Goal: Communication & Community: Connect with others

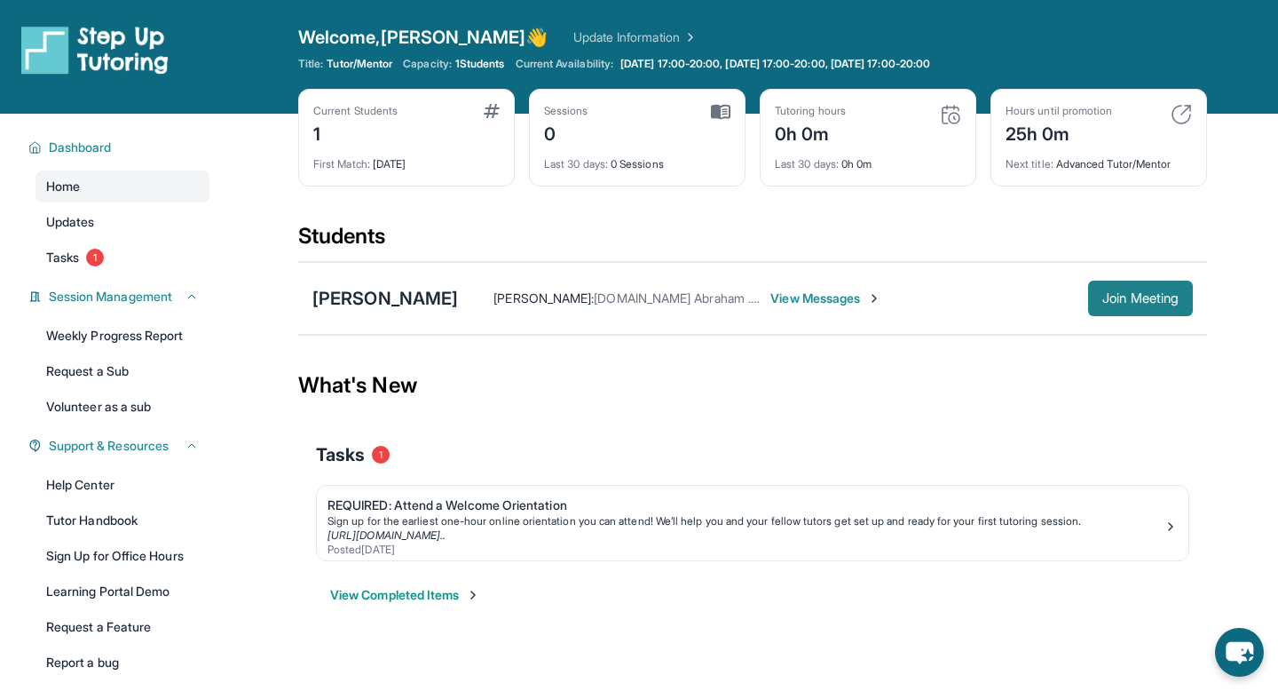
click at [1111, 298] on span "Join Meeting" at bounding box center [1141, 298] width 76 height 11
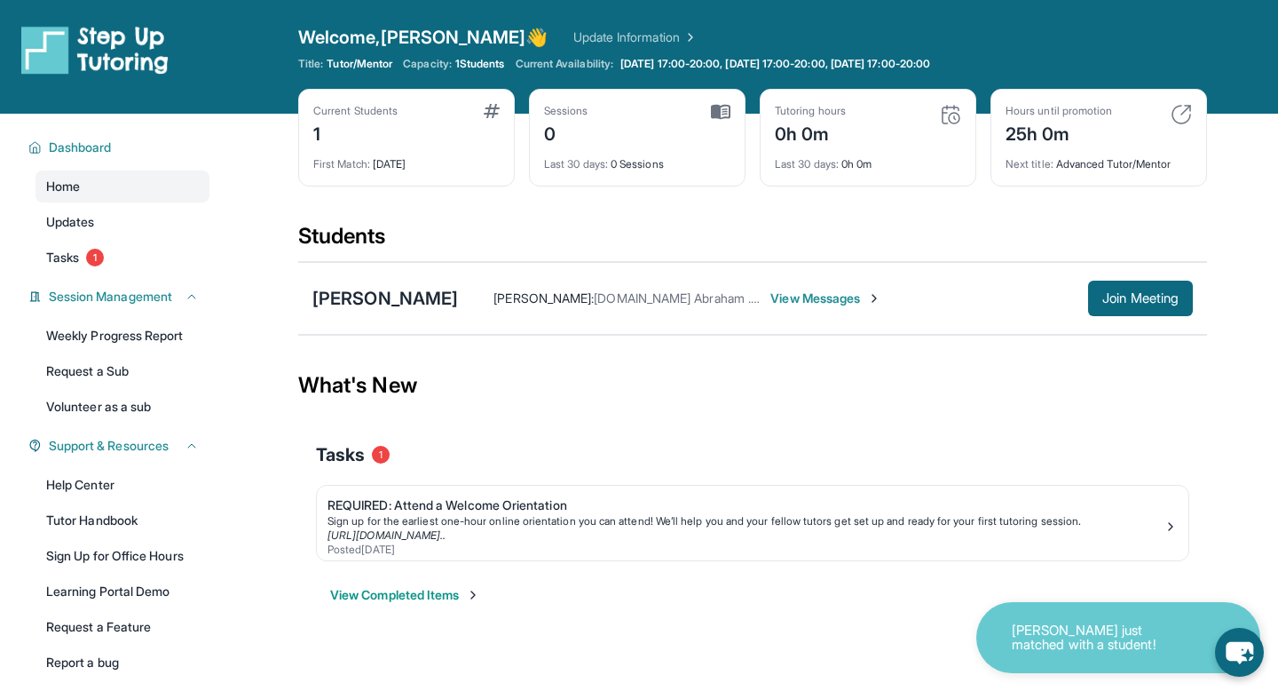
click at [1200, 657] on div "[PERSON_NAME] just matched with a student!" at bounding box center [1119, 637] width 284 height 71
click at [1232, 653] on icon "chat-button" at bounding box center [1239, 653] width 29 height 24
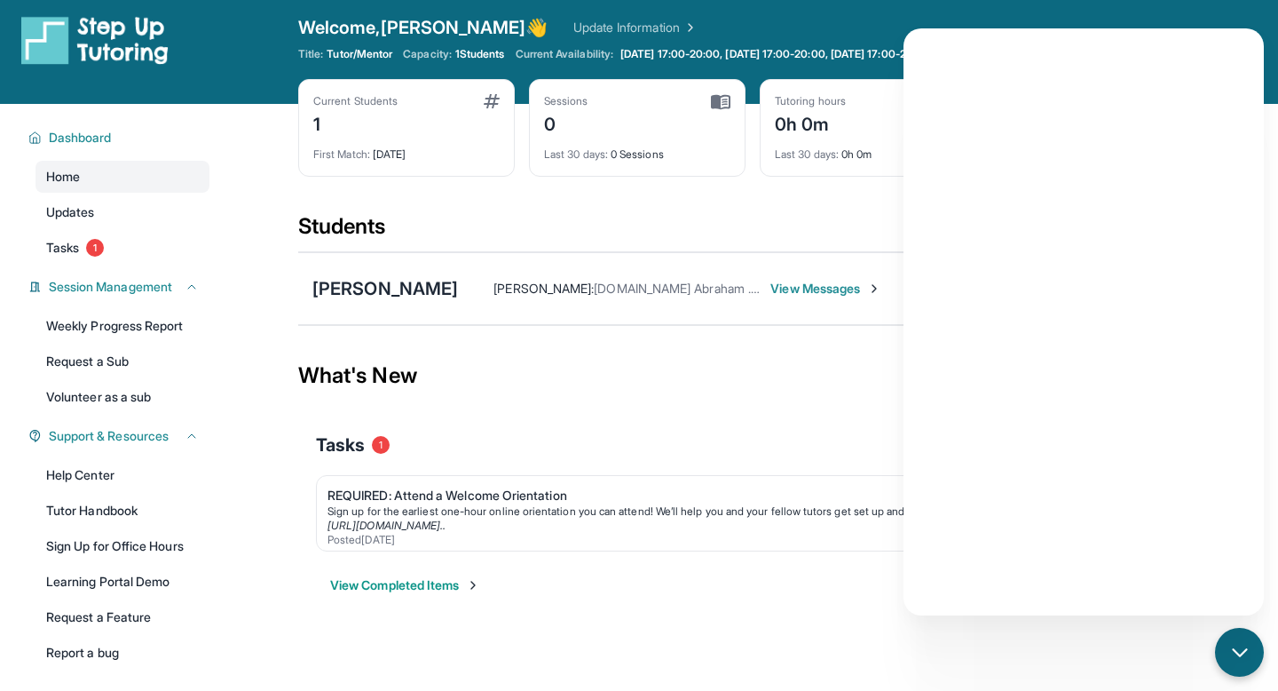
scroll to position [14, 0]
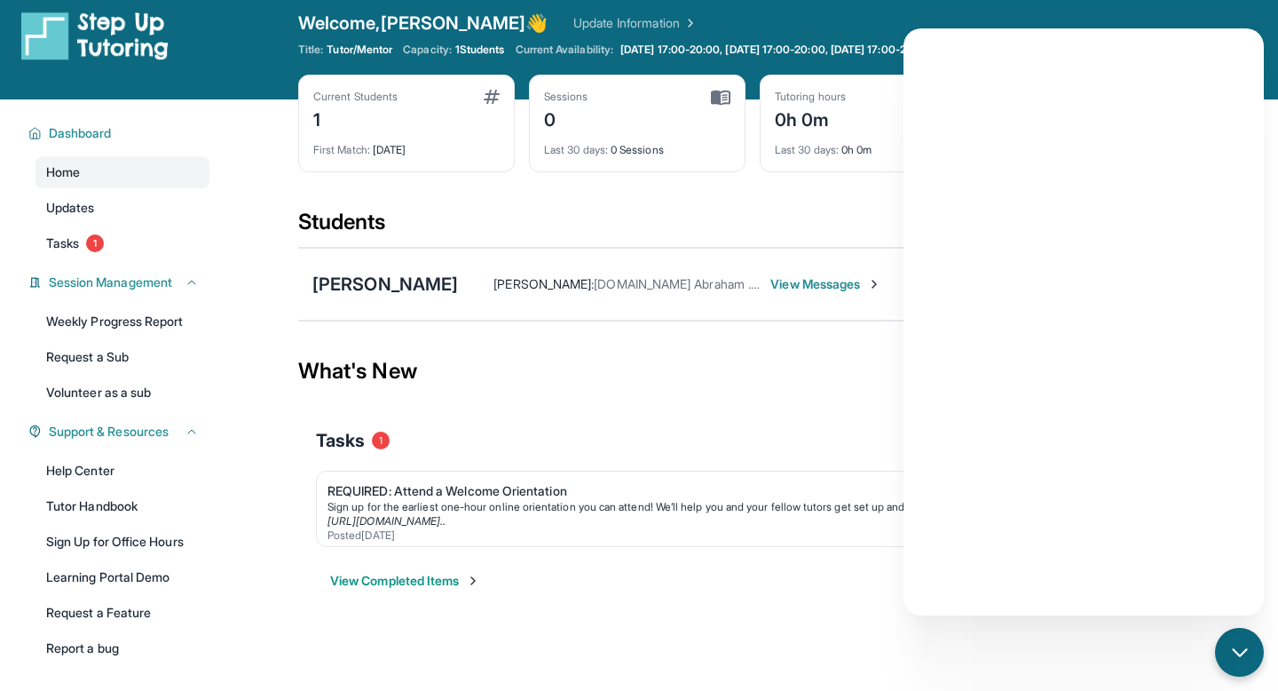
click at [667, 565] on div "View Completed Items" at bounding box center [753, 580] width 874 height 53
click at [774, 278] on span "View Messages" at bounding box center [826, 284] width 111 height 18
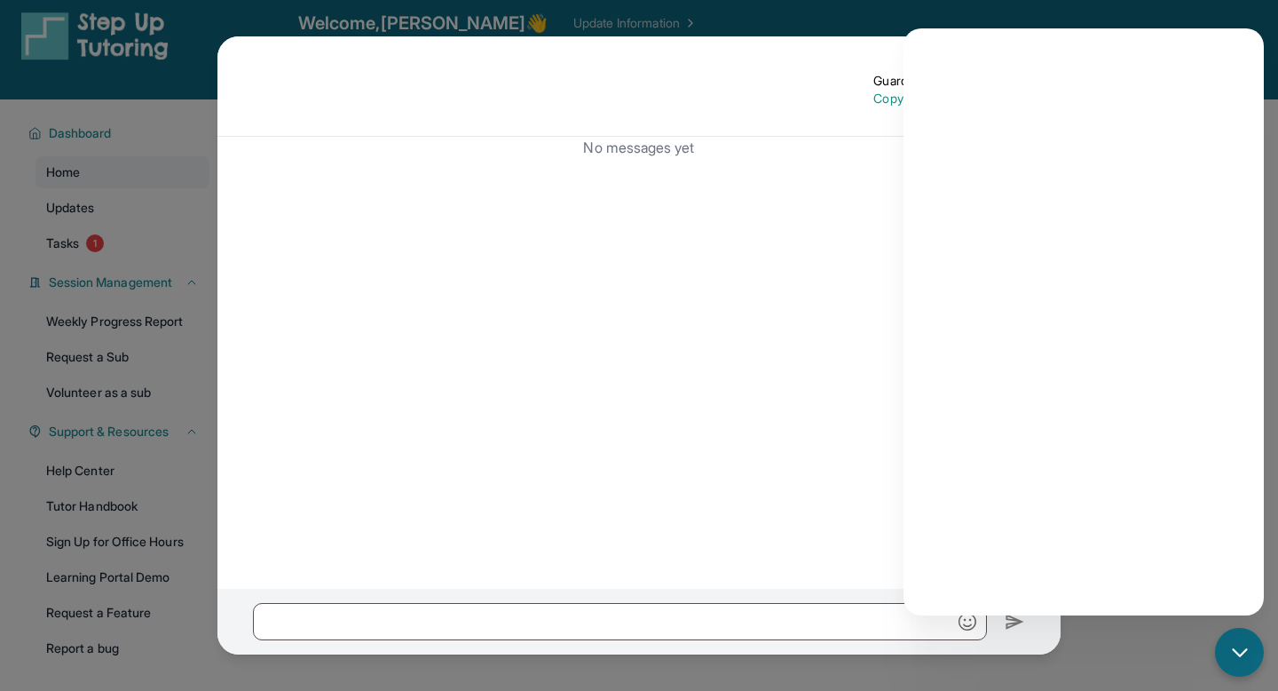
scroll to position [0, 0]
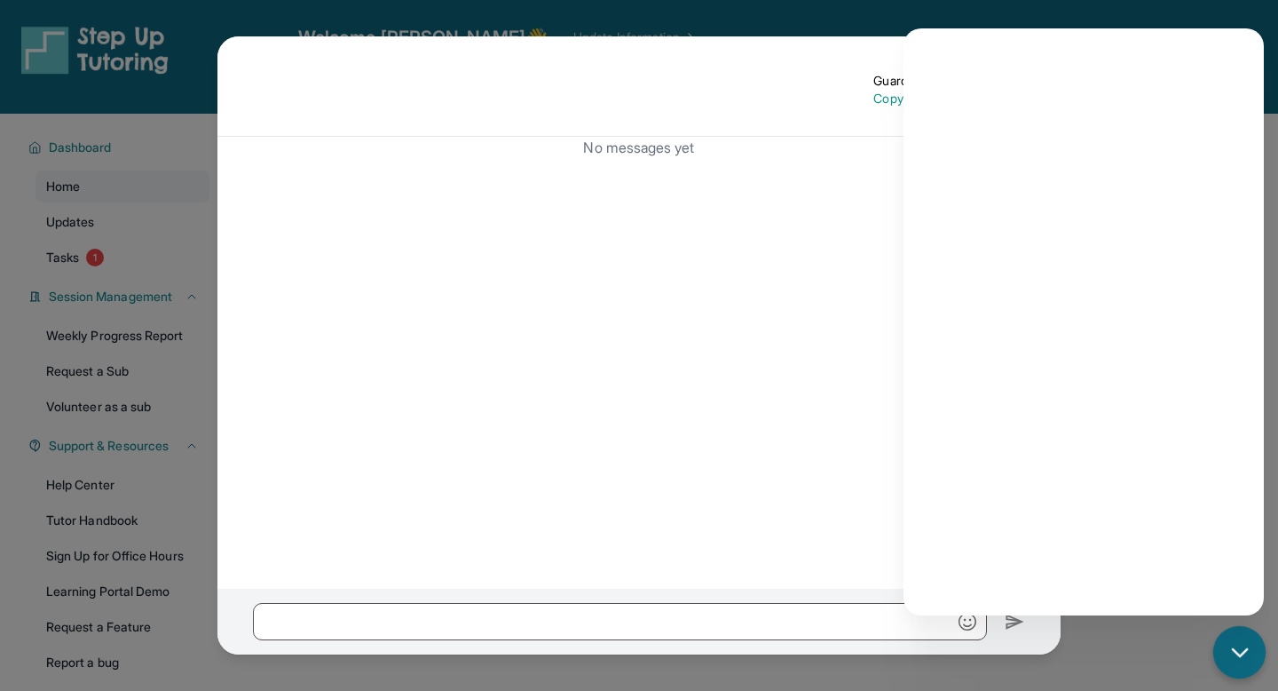
click at [1238, 637] on div "chat-button" at bounding box center [1240, 652] width 52 height 52
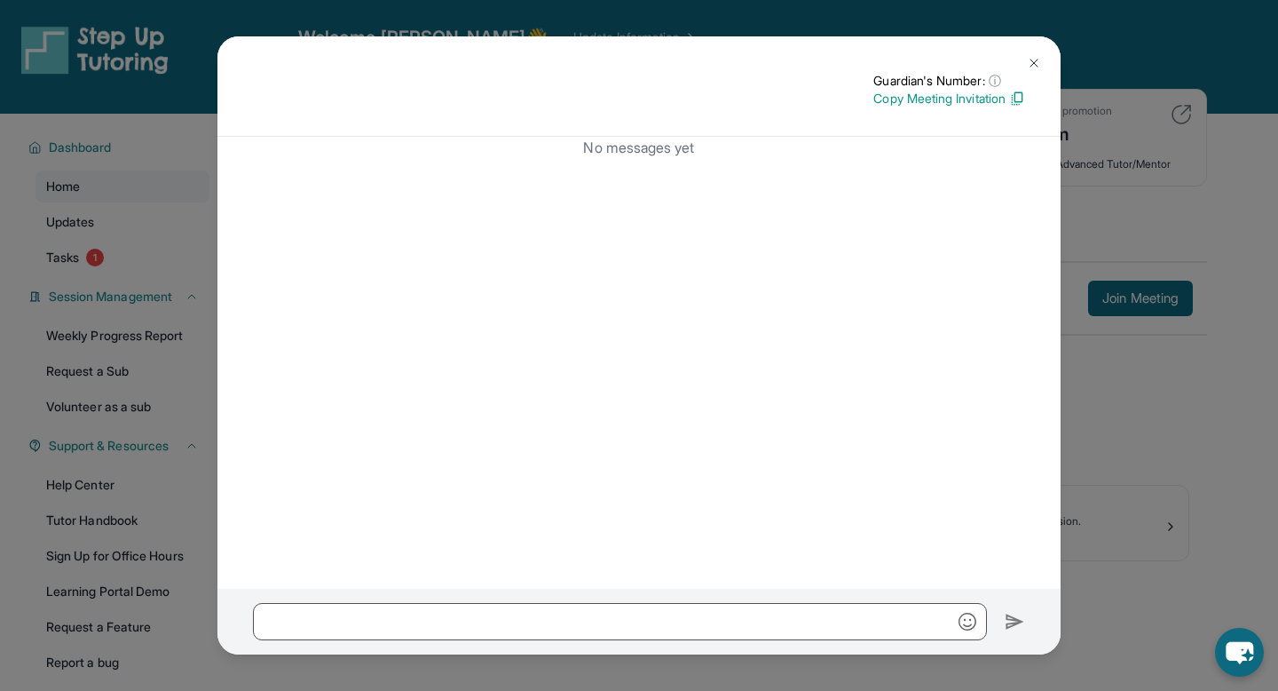
click at [1036, 62] on img at bounding box center [1034, 63] width 14 height 14
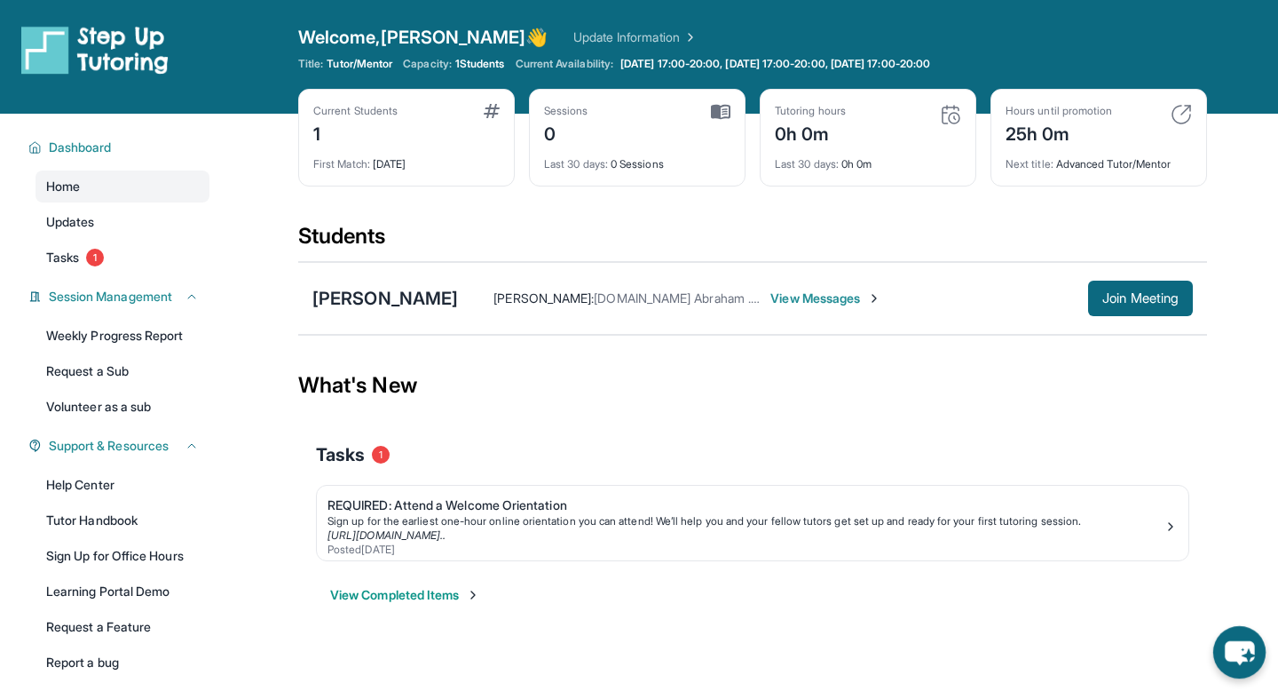
click at [1244, 652] on icon "chat-button" at bounding box center [1239, 653] width 29 height 24
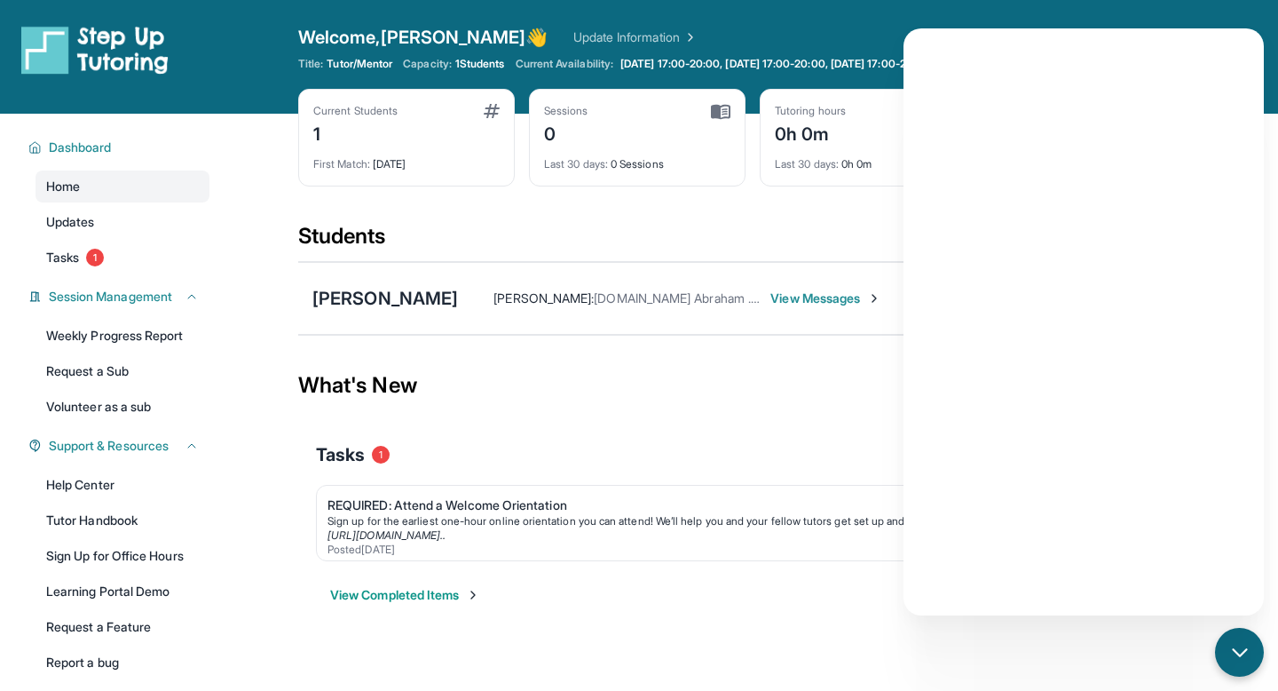
click at [1184, 644] on main "Current Students 1 First Match : [DATE] Sessions 0 Last 30 days : 0 Sessions Tu…" at bounding box center [752, 380] width 909 height 533
click at [1231, 638] on div "chat-button" at bounding box center [1240, 652] width 52 height 52
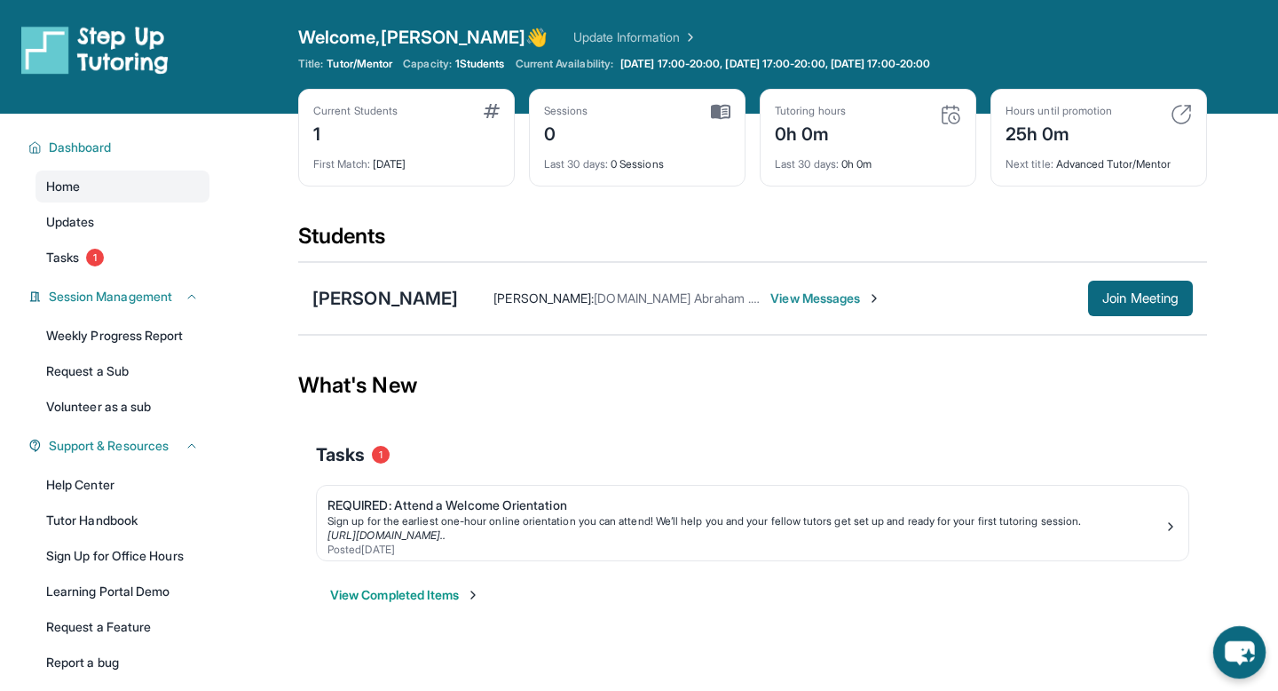
click at [1231, 638] on icon "chat-button" at bounding box center [1240, 652] width 52 height 52
click at [1228, 655] on icon "chat-button" at bounding box center [1239, 653] width 29 height 24
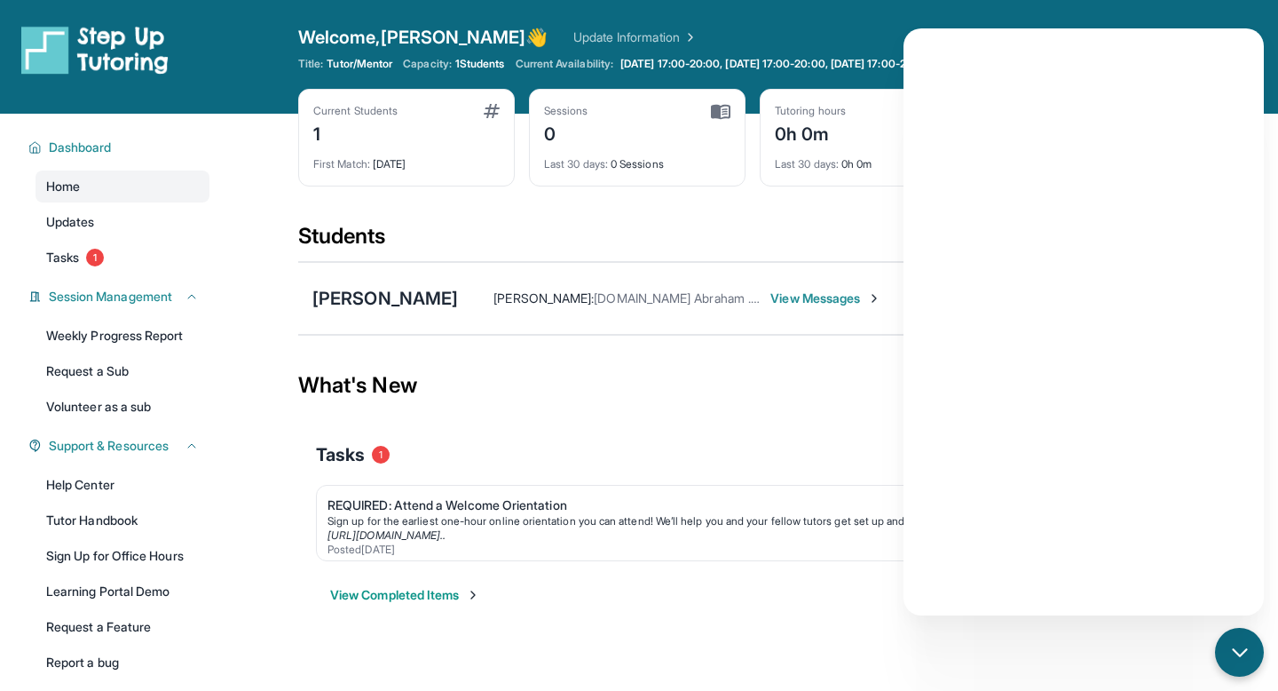
click at [865, 356] on div "What's New" at bounding box center [752, 385] width 909 height 78
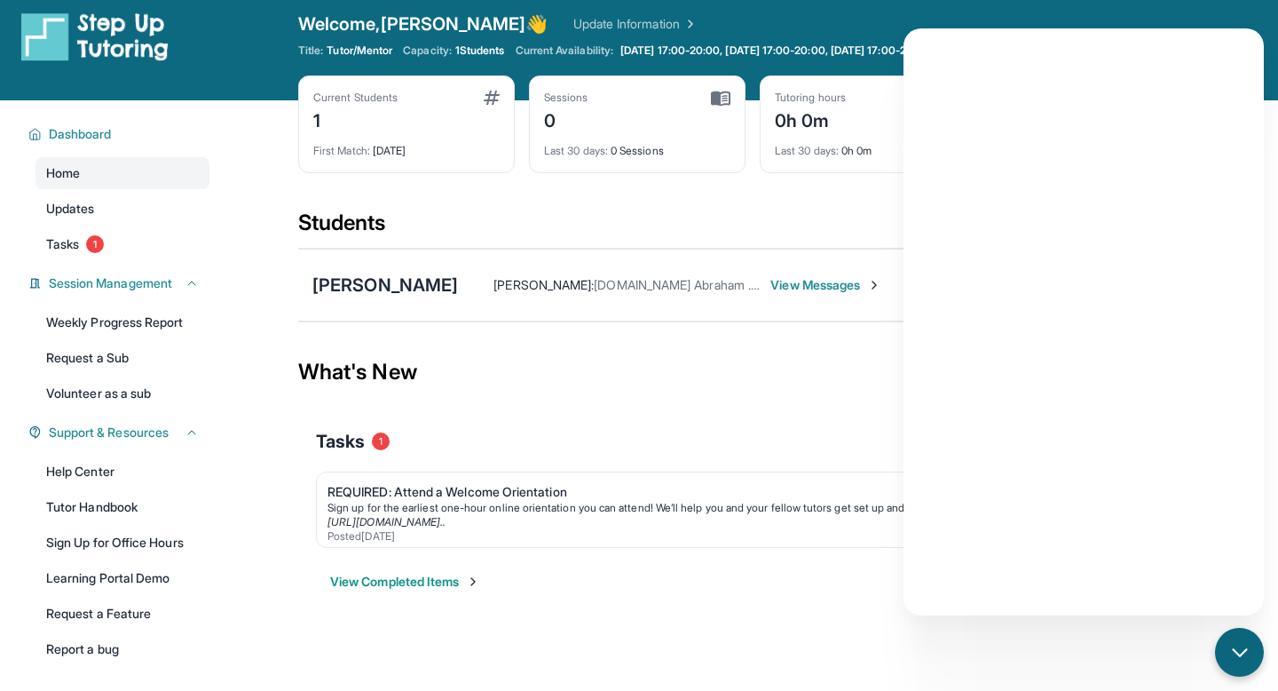
scroll to position [12, 0]
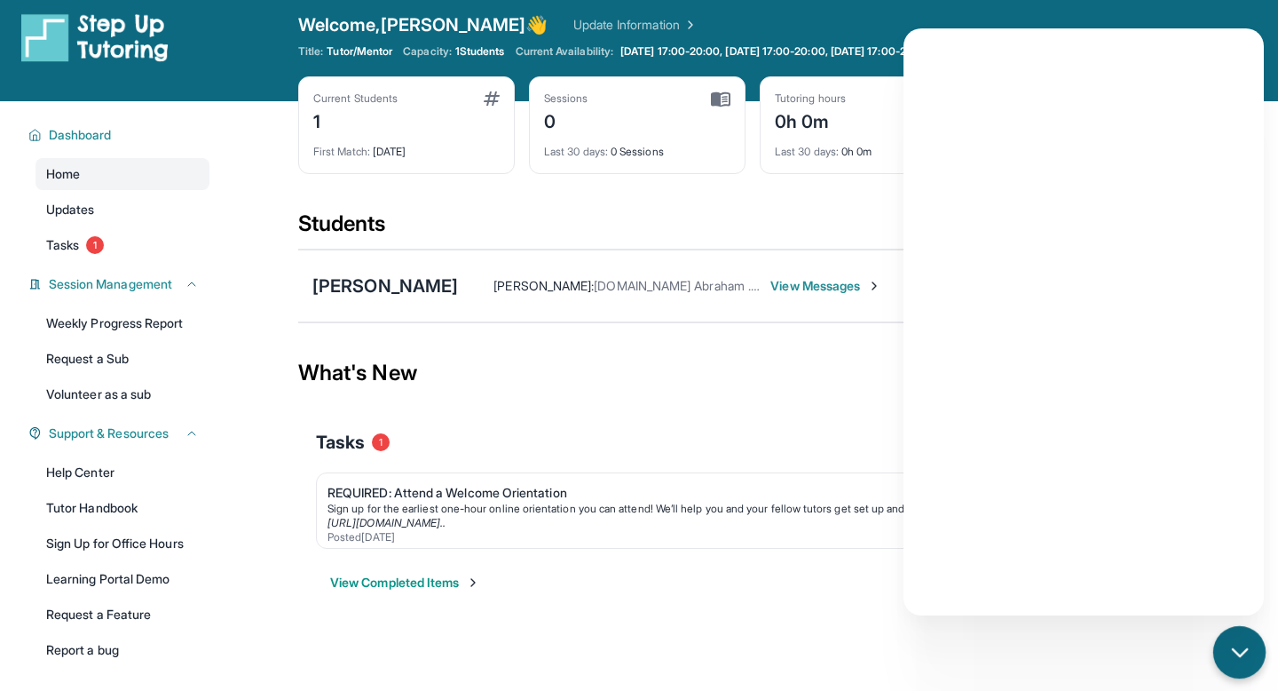
click at [1237, 658] on icon "chat-button" at bounding box center [1240, 652] width 23 height 23
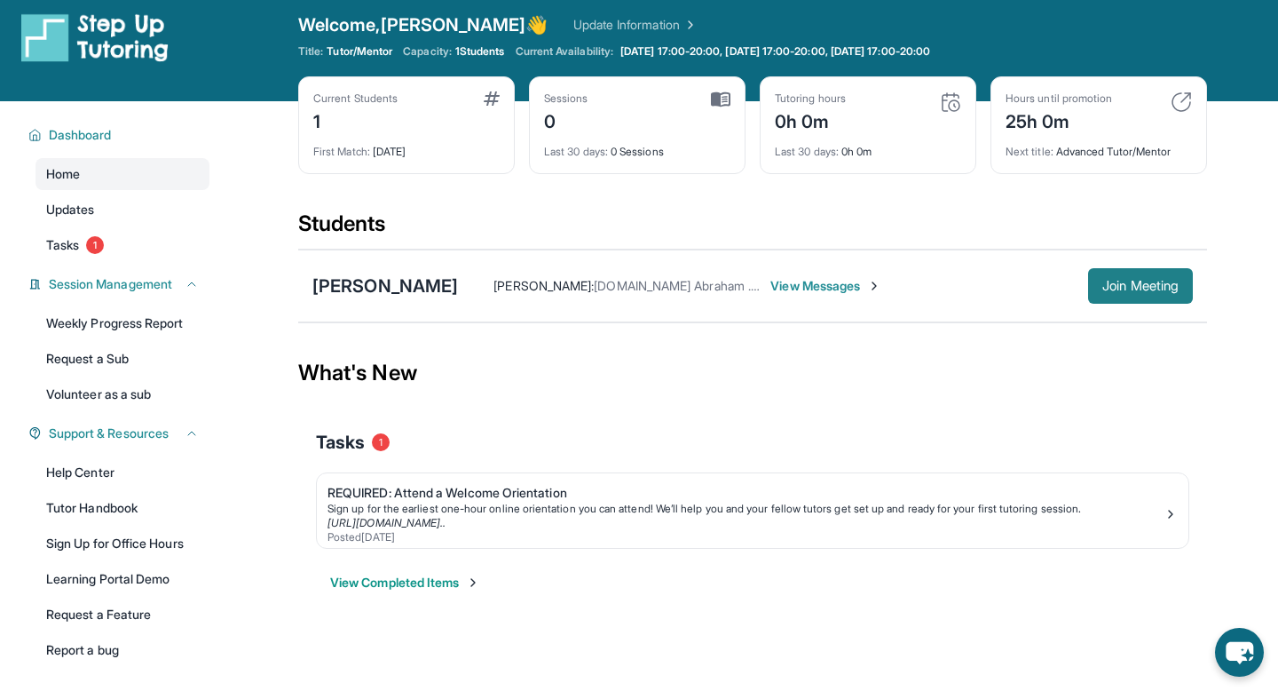
scroll to position [0, 0]
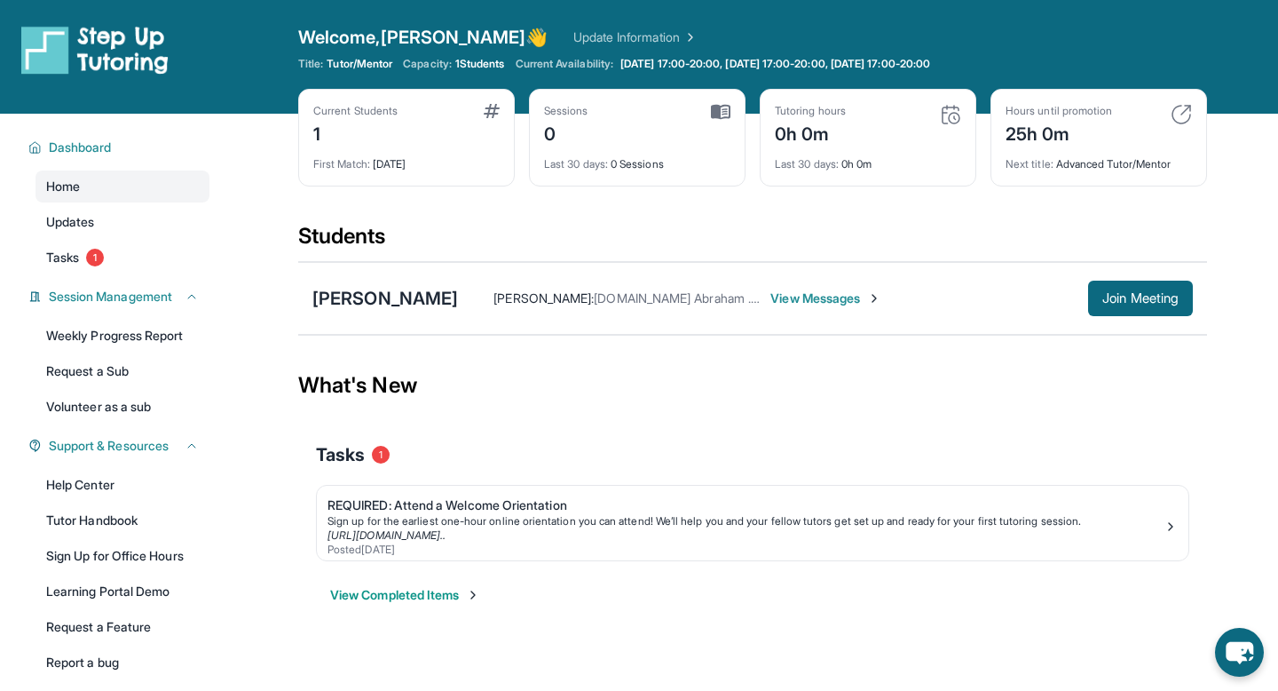
drag, startPoint x: 1144, startPoint y: 290, endPoint x: 986, endPoint y: 214, distance: 175.5
click at [986, 214] on main "Current Students 1 First Match : [DATE] Sessions 0 Last 30 days : 0 Sessions Tu…" at bounding box center [752, 380] width 909 height 533
